Goal: Information Seeking & Learning: Learn about a topic

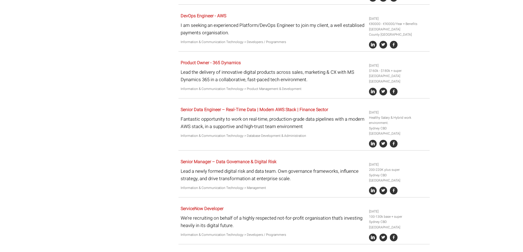
scroll to position [371, 0]
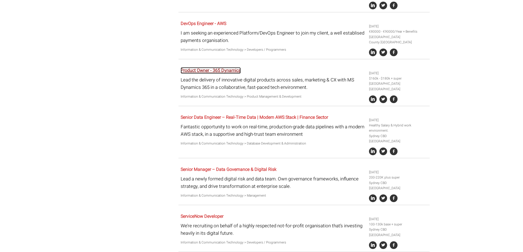
click at [200, 67] on link "Product Owner - 365 Dynamics" at bounding box center [211, 70] width 60 height 7
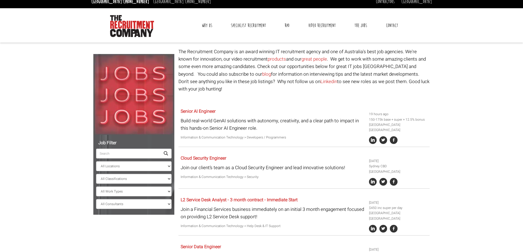
scroll to position [0, 0]
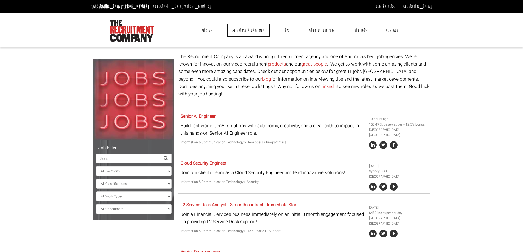
click at [247, 31] on link "Specialist Recruitment" at bounding box center [248, 31] width 43 height 14
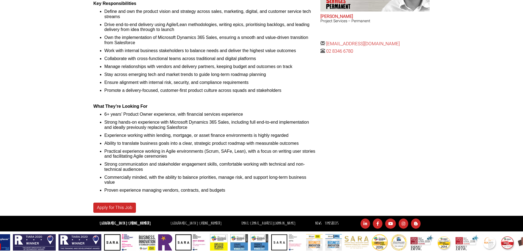
scroll to position [232, 0]
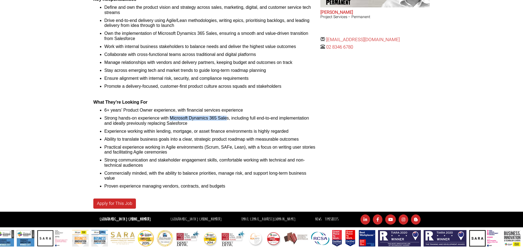
drag, startPoint x: 170, startPoint y: 117, endPoint x: 226, endPoint y: 117, distance: 56.0
click at [226, 117] on li "Strong hands-on experience with Microsoft Dynamics 365 Sales, including full en…" at bounding box center [210, 121] width 212 height 10
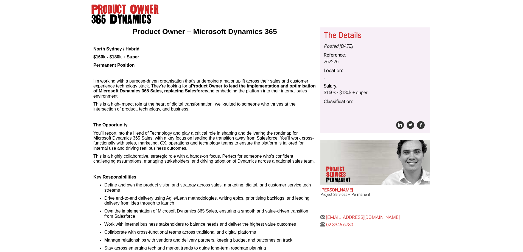
scroll to position [13, 0]
